Goal: Information Seeking & Learning: Compare options

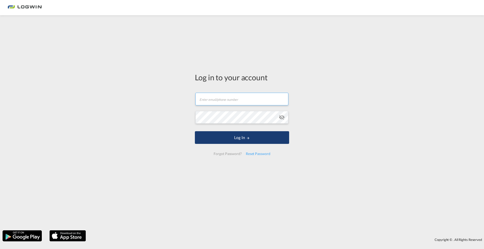
type input "[PERSON_NAME][EMAIL_ADDRESS][PERSON_NAME][DOMAIN_NAME]"
click at [272, 135] on button "Log In" at bounding box center [242, 137] width 94 height 13
